Goal: Task Accomplishment & Management: Use online tool/utility

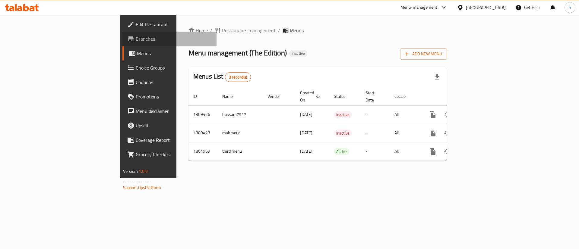
click at [136, 40] on span "Branches" at bounding box center [174, 38] width 76 height 7
click at [136, 42] on span "Branches" at bounding box center [174, 38] width 76 height 7
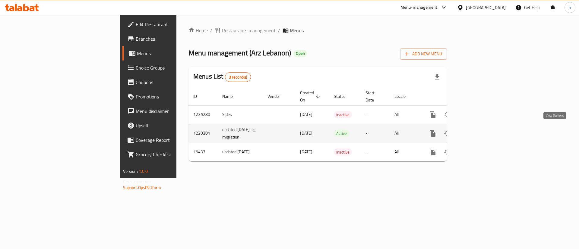
click at [480, 130] on icon "enhanced table" at bounding box center [475, 133] width 7 height 7
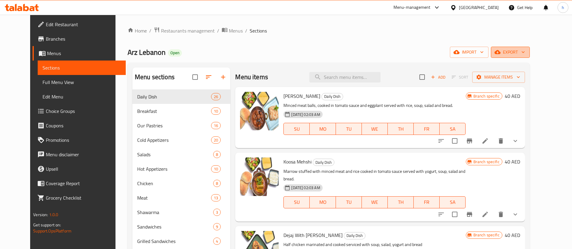
click at [525, 51] on span "export" at bounding box center [510, 53] width 29 height 8
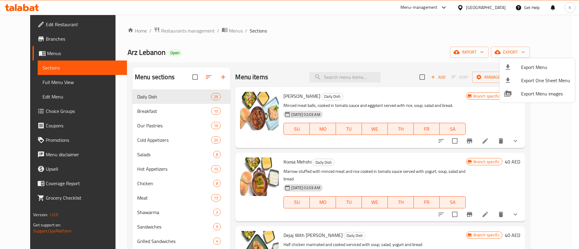
click at [36, 40] on div at bounding box center [289, 124] width 579 height 249
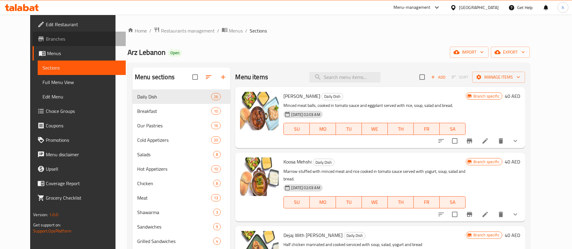
click at [46, 40] on span "Branches" at bounding box center [83, 38] width 75 height 7
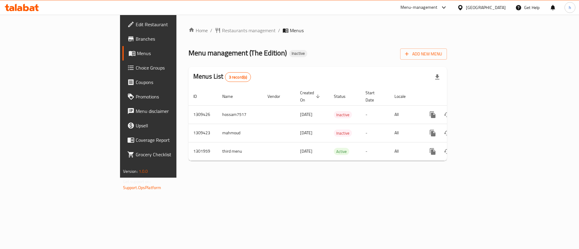
click at [447, 47] on div "Add New Menu" at bounding box center [423, 53] width 47 height 14
click at [442, 54] on span "Add New Menu" at bounding box center [423, 54] width 37 height 8
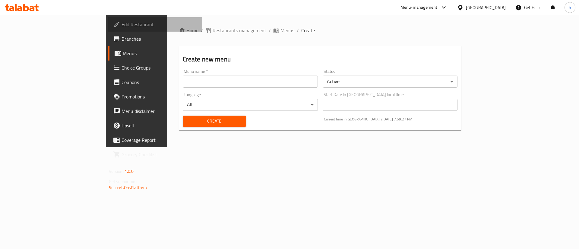
click at [122, 27] on span "Edit Restaurant" at bounding box center [160, 24] width 76 height 7
